Goal: Task Accomplishment & Management: Manage account settings

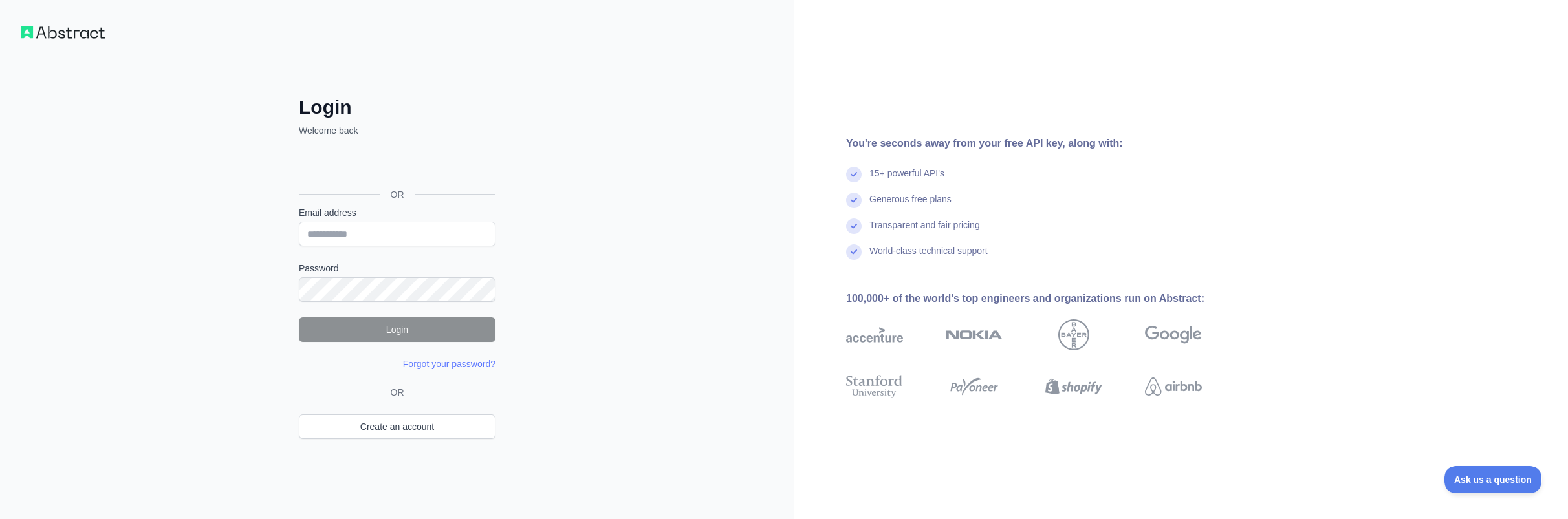
type input "**********"
click at [357, 332] on button "Login" at bounding box center [397, 329] width 197 height 24
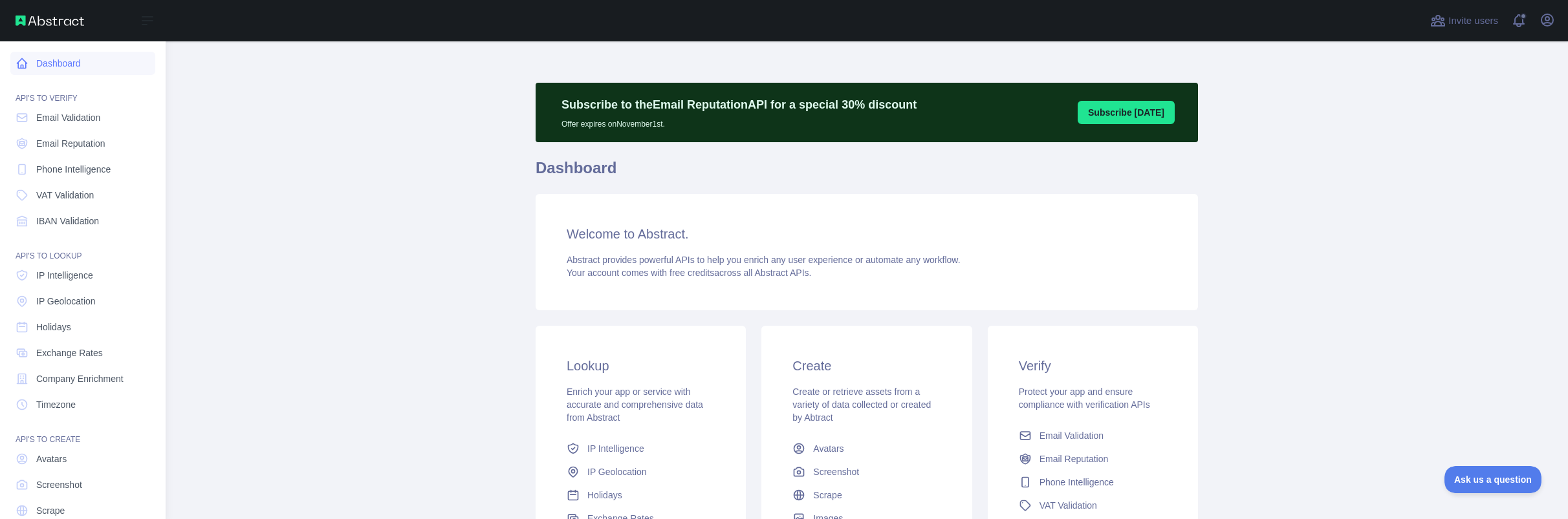
click at [68, 67] on link "Dashboard" at bounding box center [82, 63] width 145 height 23
drag, startPoint x: 68, startPoint y: 68, endPoint x: 162, endPoint y: 93, distance: 97.3
click at [68, 68] on link "Dashboard" at bounding box center [82, 63] width 145 height 23
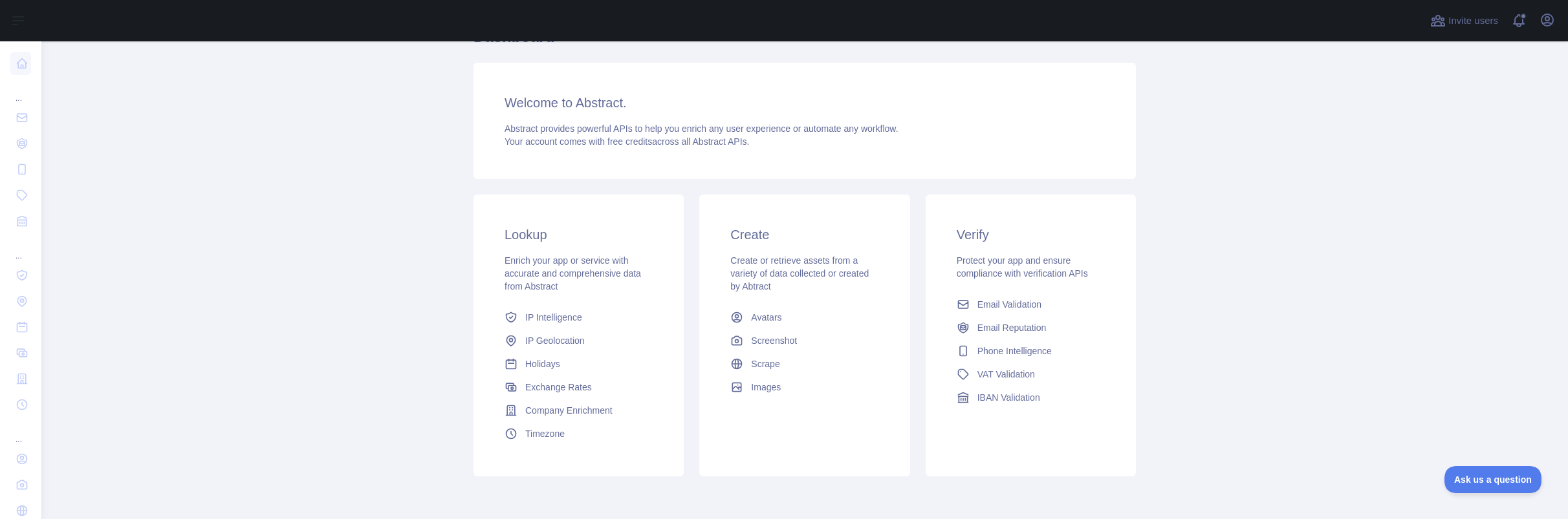
scroll to position [184, 0]
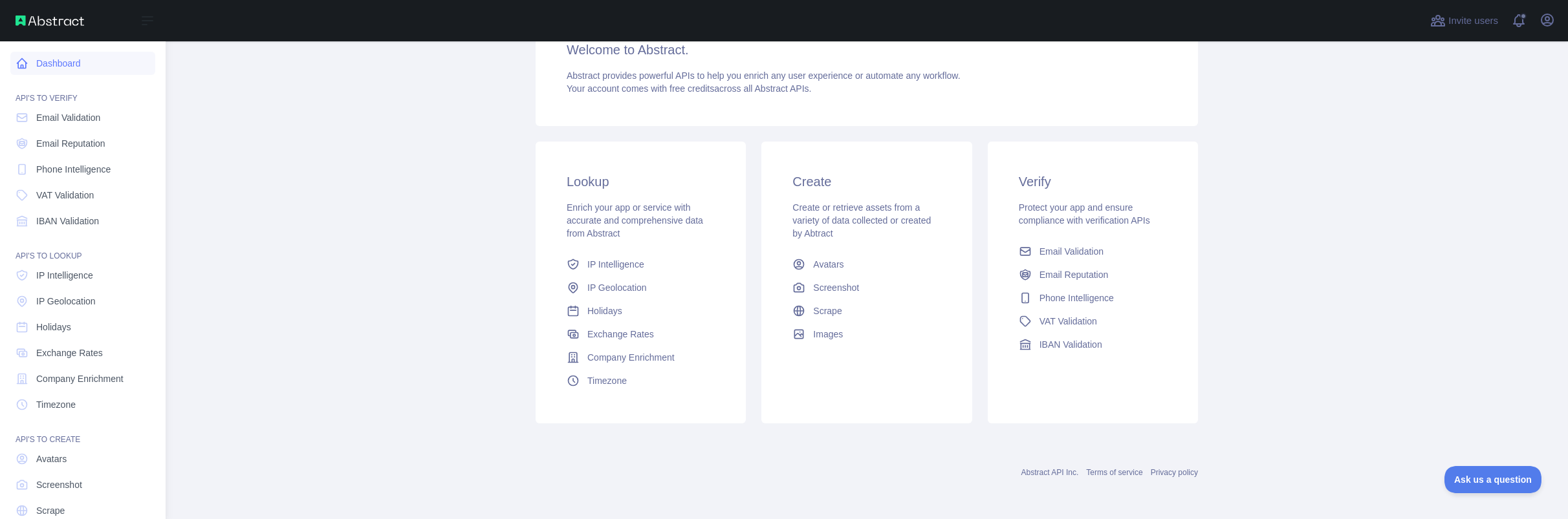
drag, startPoint x: 36, startPoint y: 59, endPoint x: 53, endPoint y: 70, distance: 20.2
click at [36, 59] on link "Dashboard" at bounding box center [82, 63] width 145 height 23
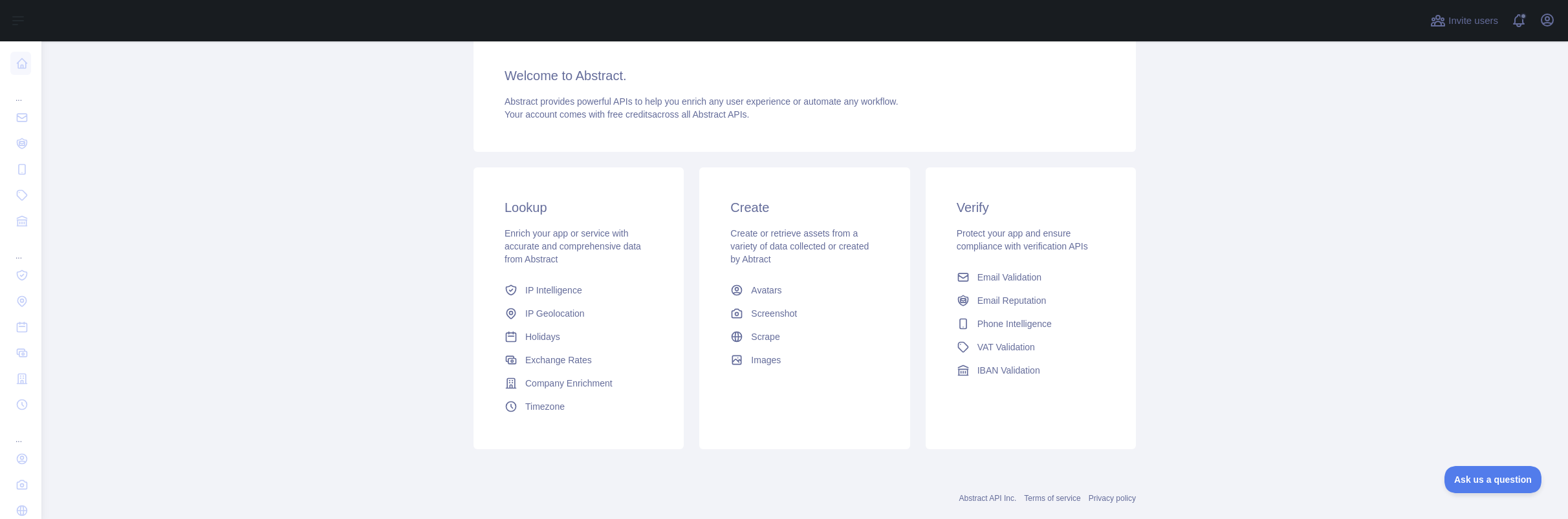
scroll to position [0, 0]
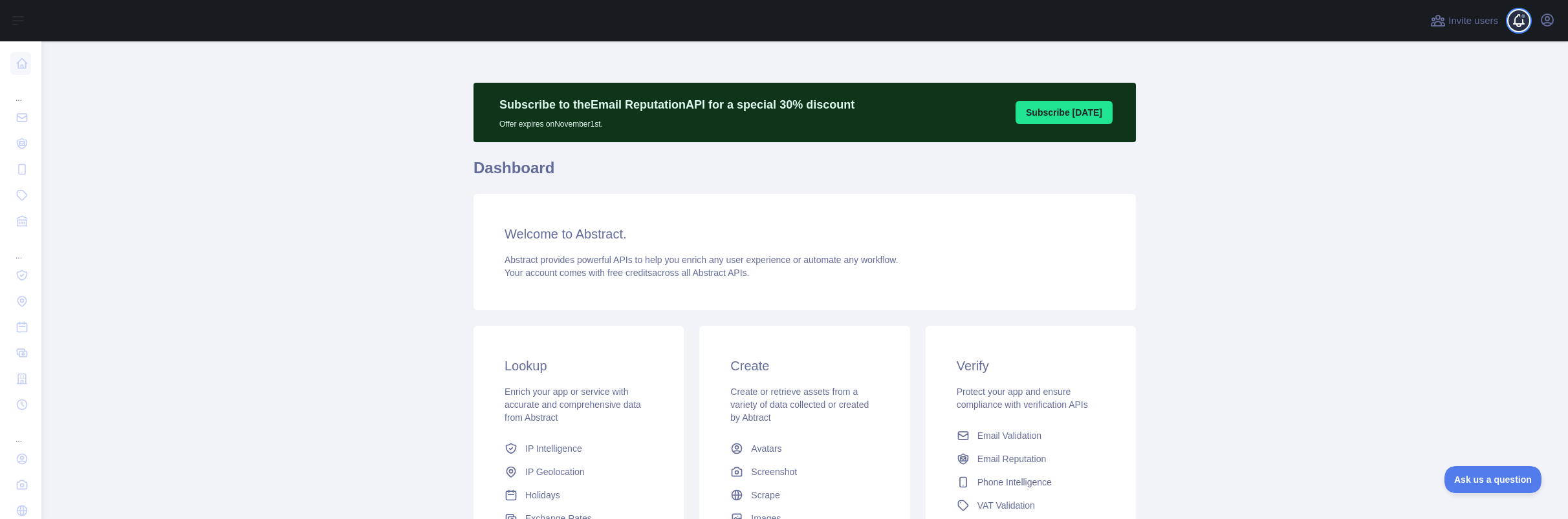
click at [1525, 21] on span at bounding box center [1523, 21] width 26 height 42
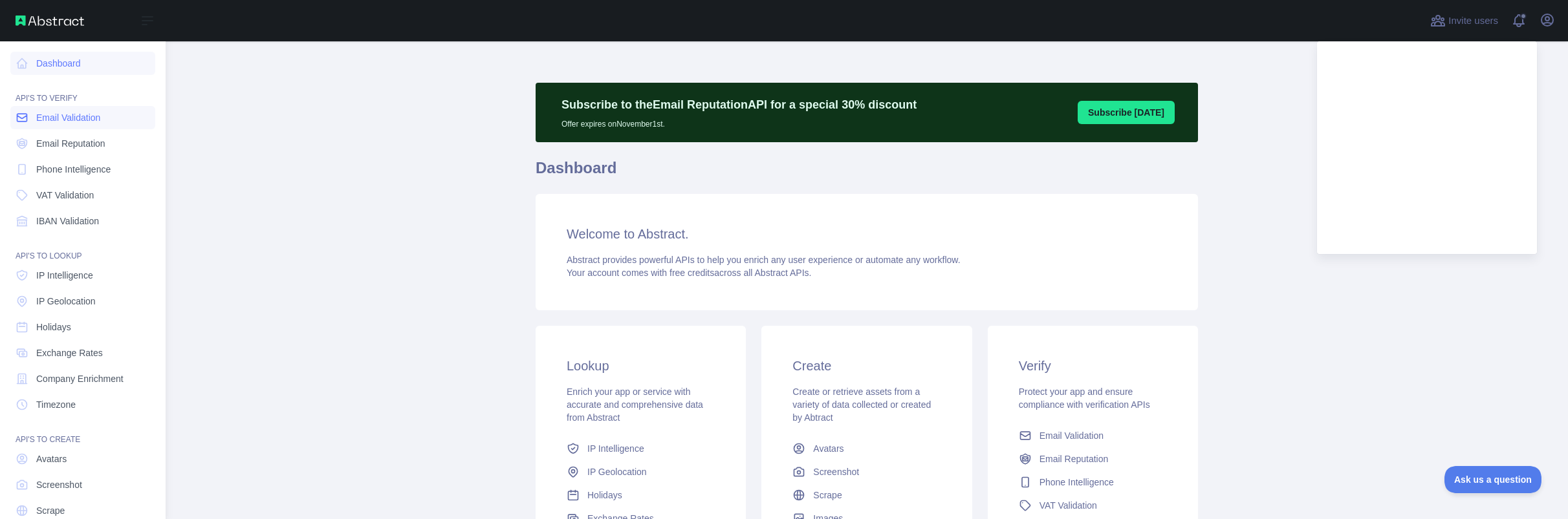
click at [89, 117] on span "Email Validation" at bounding box center [68, 117] width 64 height 13
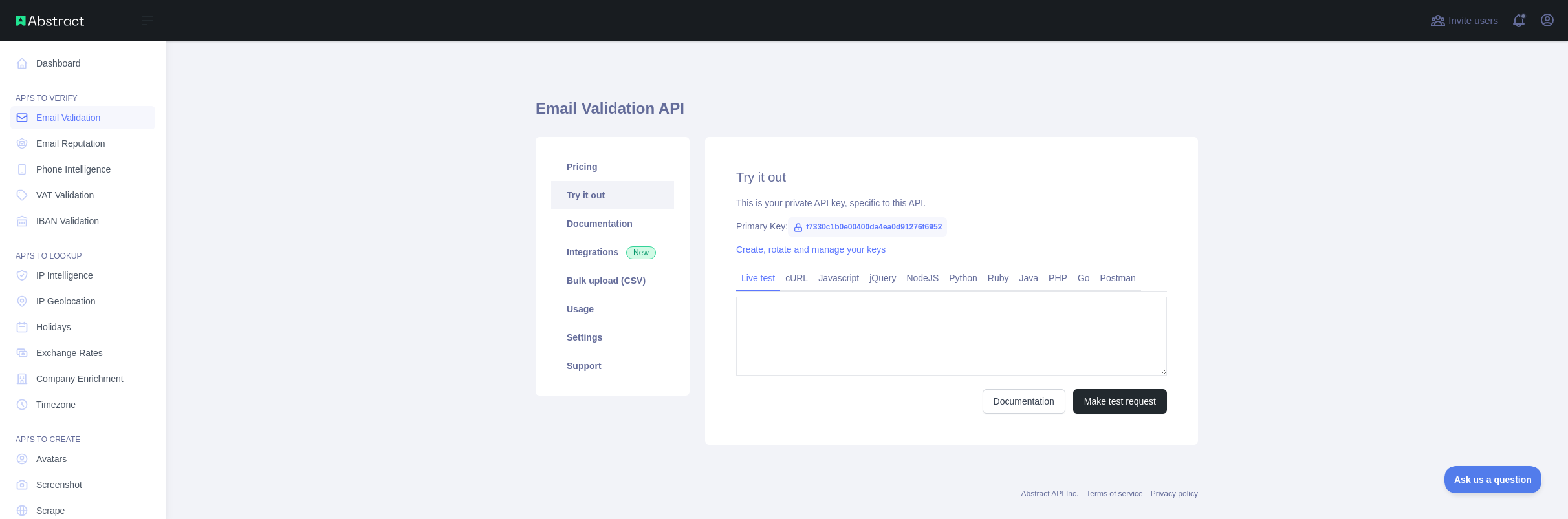
type textarea "**********"
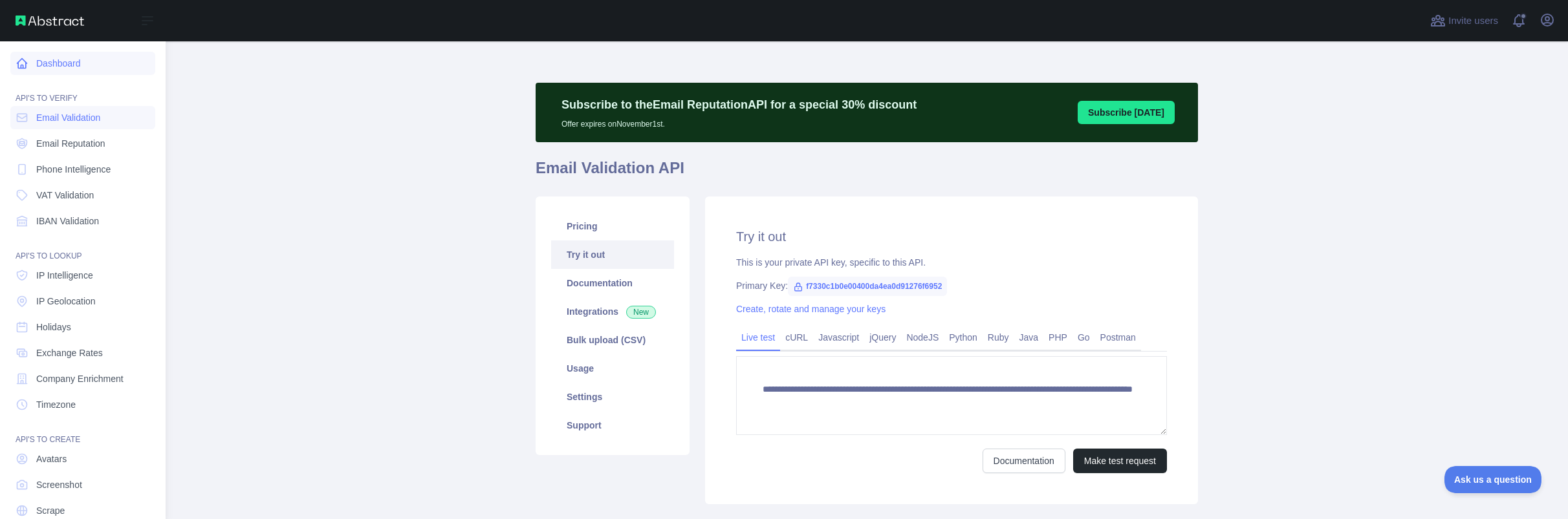
click at [27, 63] on icon at bounding box center [22, 63] width 10 height 10
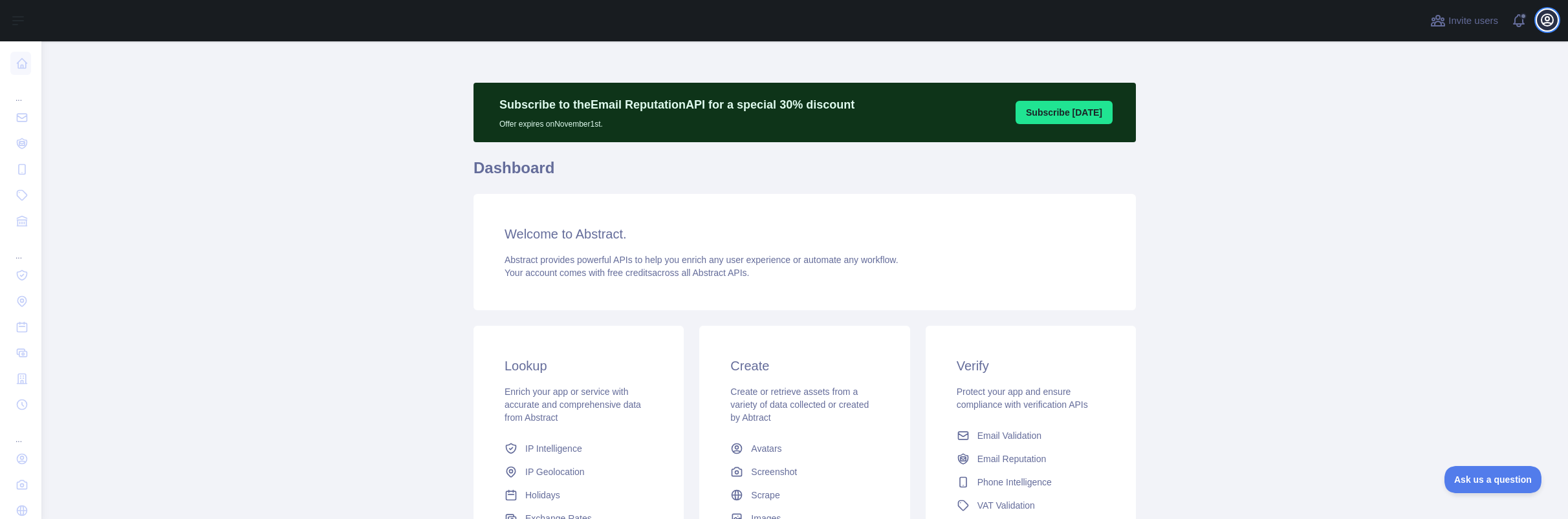
click at [1549, 19] on icon "button" at bounding box center [1547, 20] width 12 height 12
click at [1438, 168] on button "Sign out" at bounding box center [1484, 169] width 145 height 23
click at [1546, 25] on icon "button" at bounding box center [1547, 20] width 12 height 12
click at [1428, 113] on link "Organization" at bounding box center [1484, 116] width 145 height 23
